Goal: Information Seeking & Learning: Learn about a topic

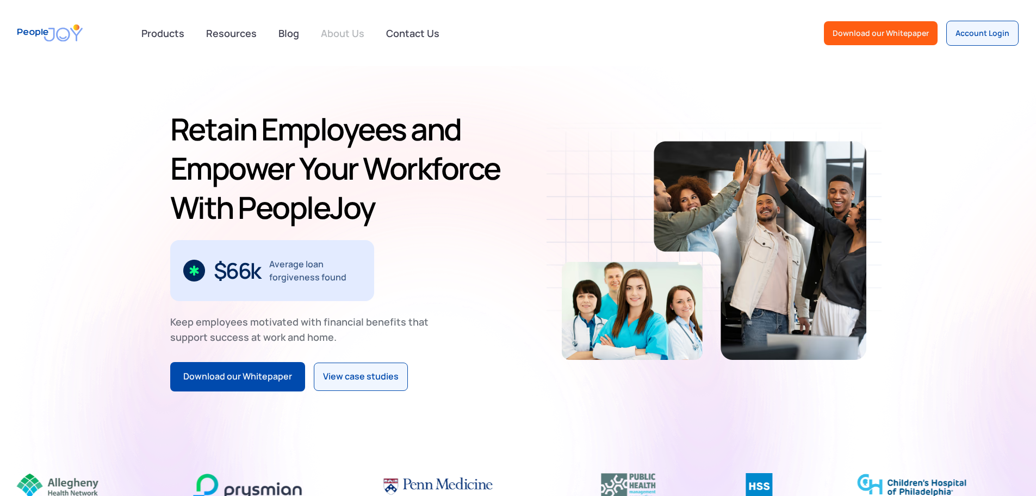
click at [348, 32] on link "About Us" at bounding box center [342, 33] width 57 height 24
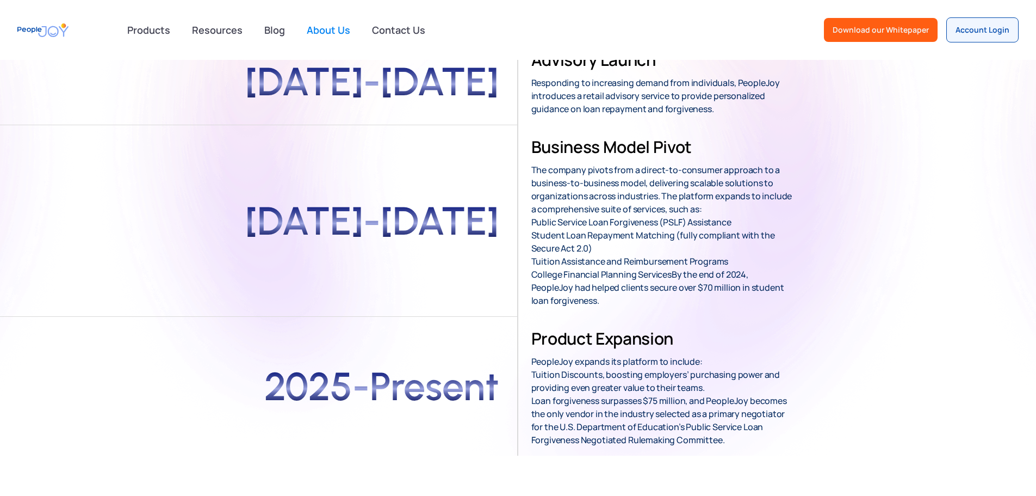
scroll to position [381, 0]
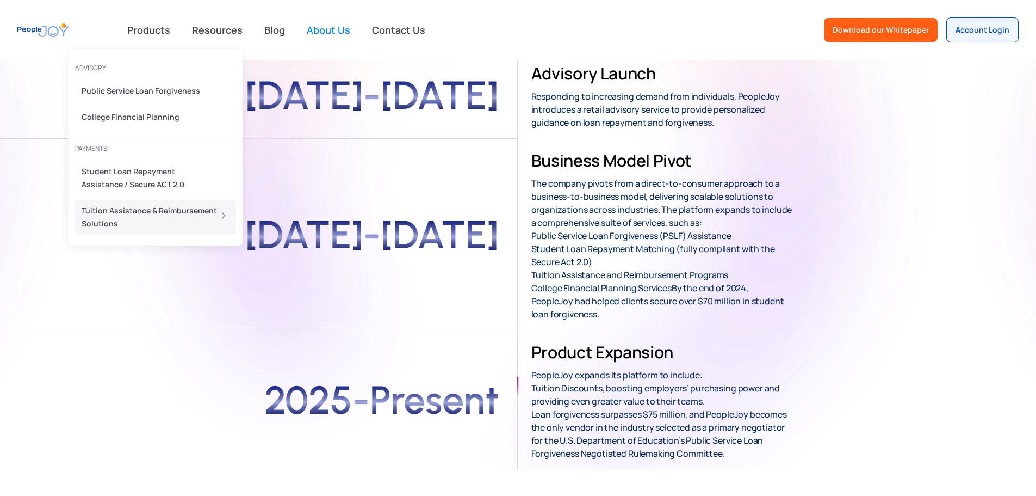
click at [95, 209] on div "Tuition Assistance & Reimbursement Solutions" at bounding box center [152, 217] width 141 height 26
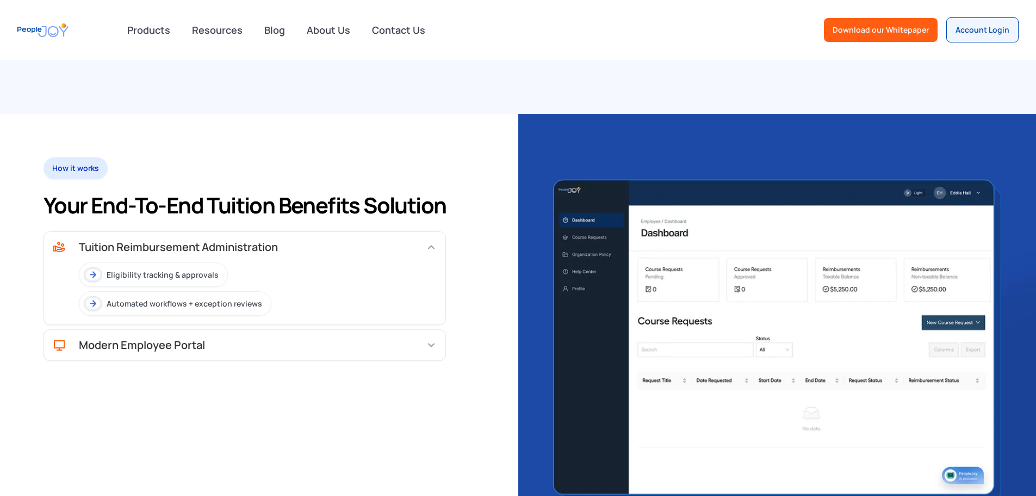
scroll to position [762, 0]
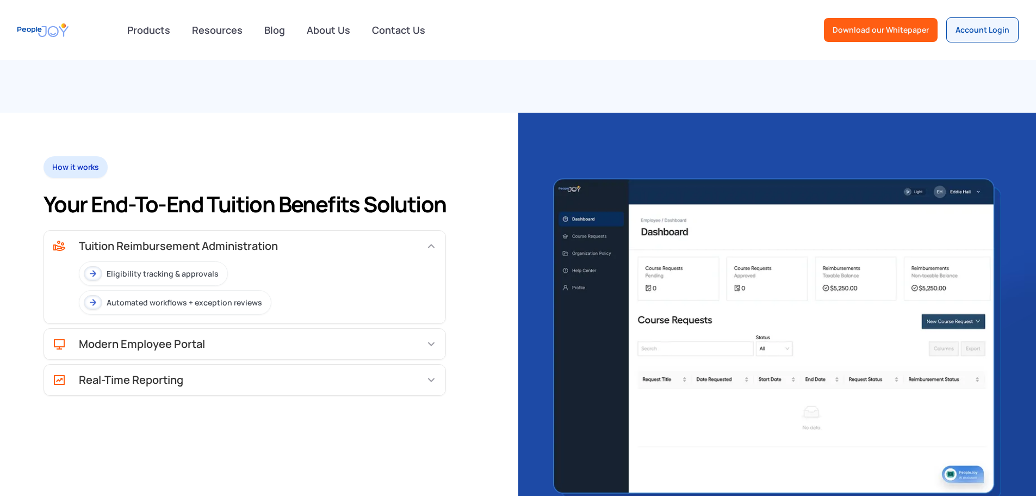
click at [426, 338] on img at bounding box center [431, 343] width 11 height 11
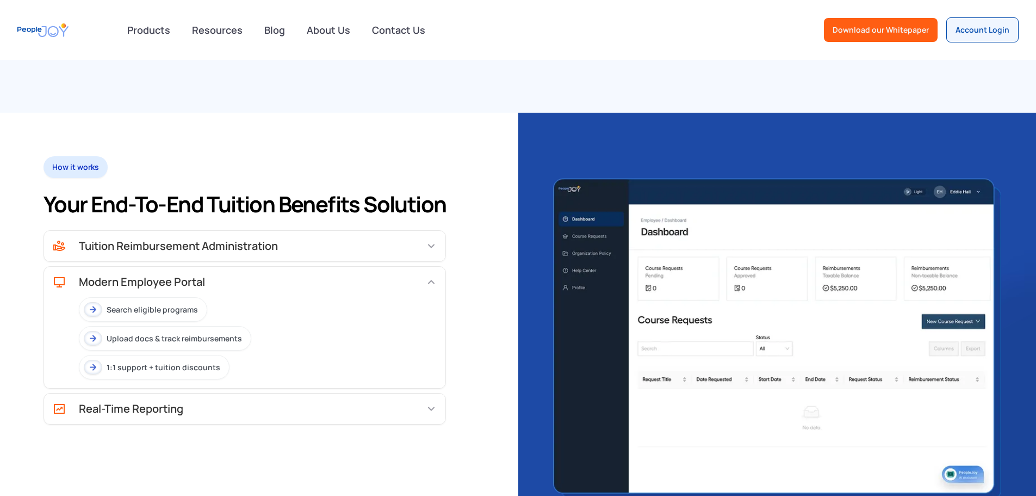
click at [431, 240] on img at bounding box center [431, 245] width 11 height 11
